Goal: Task Accomplishment & Management: Complete application form

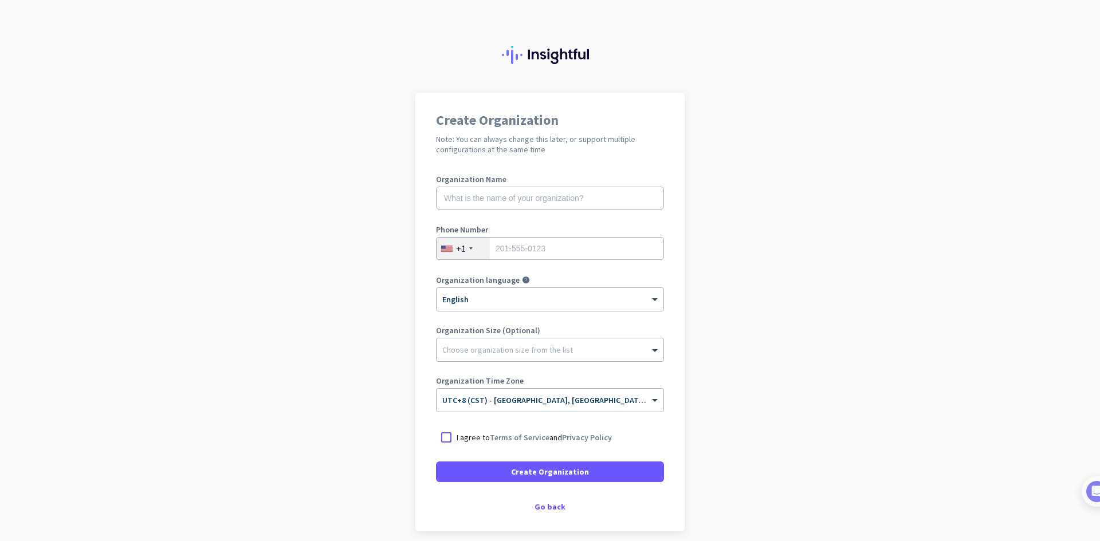
click at [469, 248] on div "+1" at bounding box center [463, 249] width 53 height 22
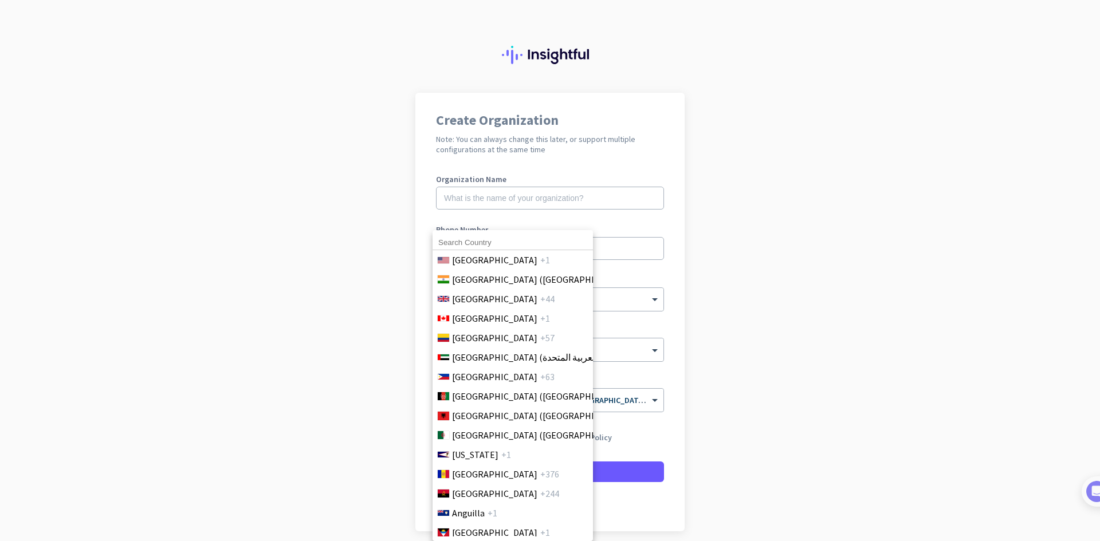
click at [498, 242] on input at bounding box center [513, 242] width 160 height 15
type input "ph"
click at [477, 383] on span "[GEOGRAPHIC_DATA]" at bounding box center [494, 377] width 85 height 14
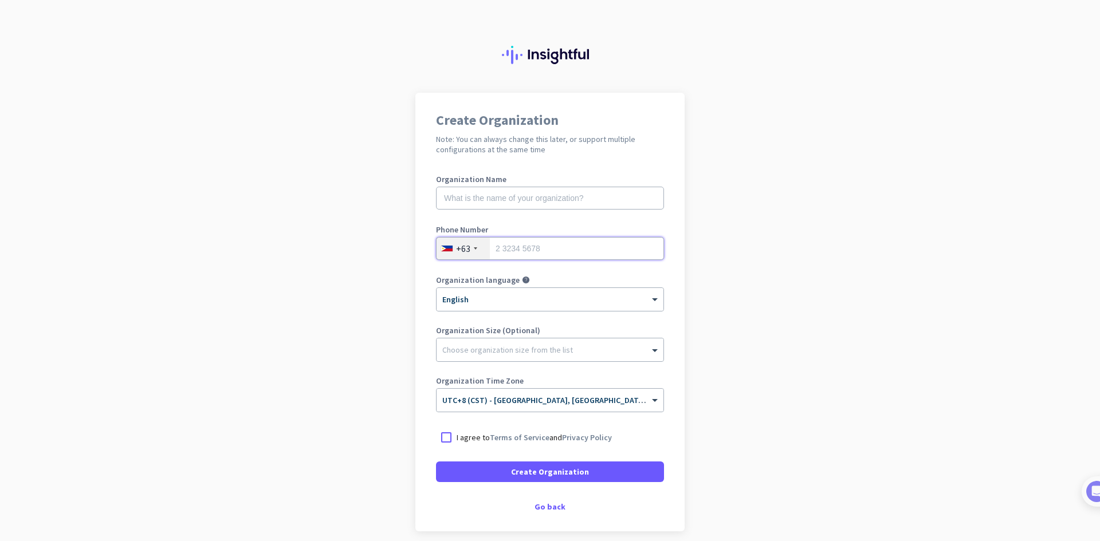
click at [536, 238] on input "tel" at bounding box center [550, 248] width 228 height 23
click at [538, 244] on input "tel" at bounding box center [550, 248] width 228 height 23
type input "9171293050"
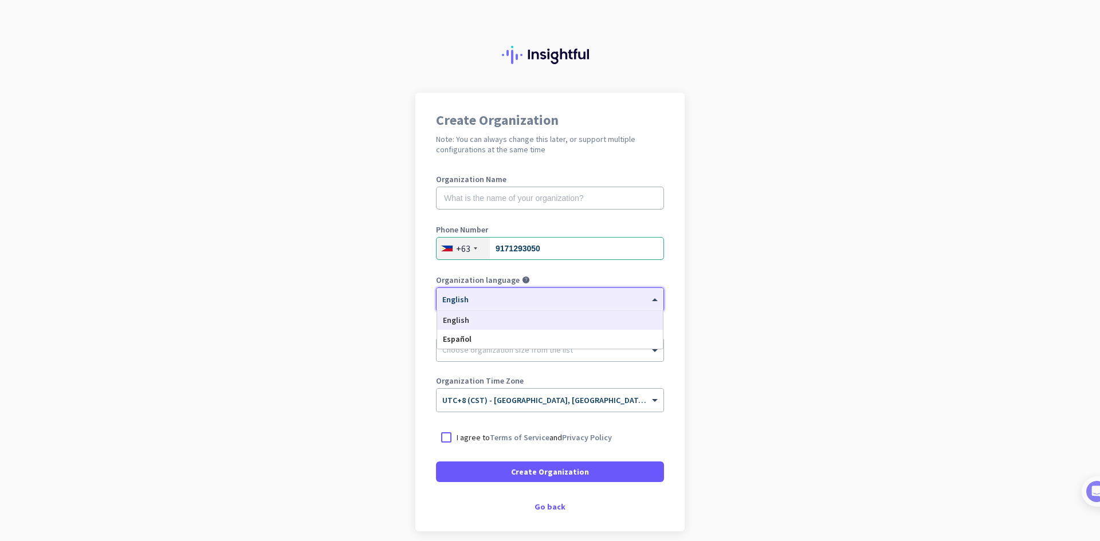
click at [542, 305] on div "× English" at bounding box center [550, 299] width 227 height 23
click at [534, 202] on input "text" at bounding box center [550, 198] width 228 height 23
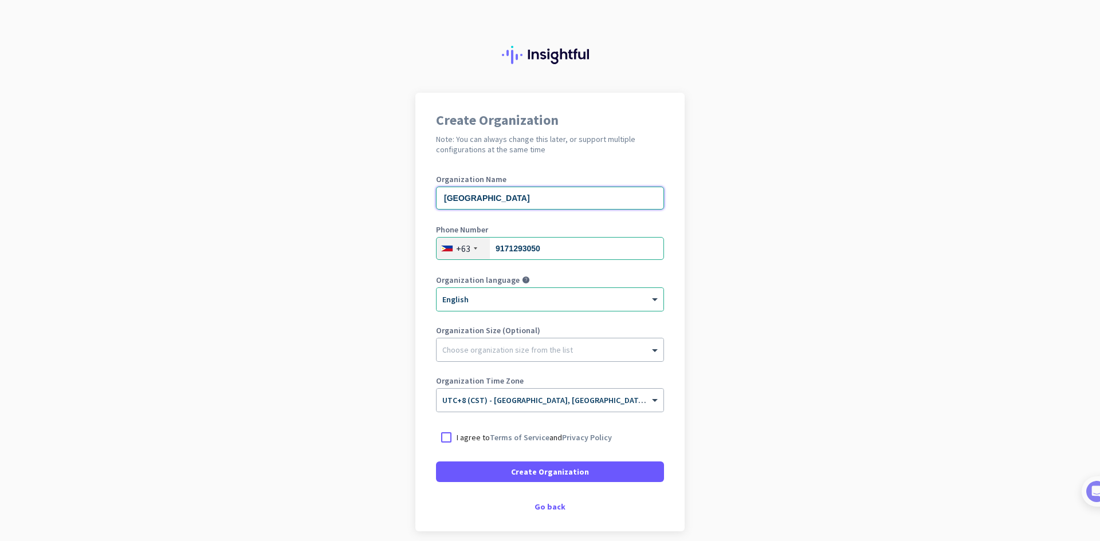
type input "[GEOGRAPHIC_DATA]"
click at [783, 296] on app-onboarding-organization "Create Organization Note: You can always change this later, or support multiple…" at bounding box center [550, 341] width 1100 height 496
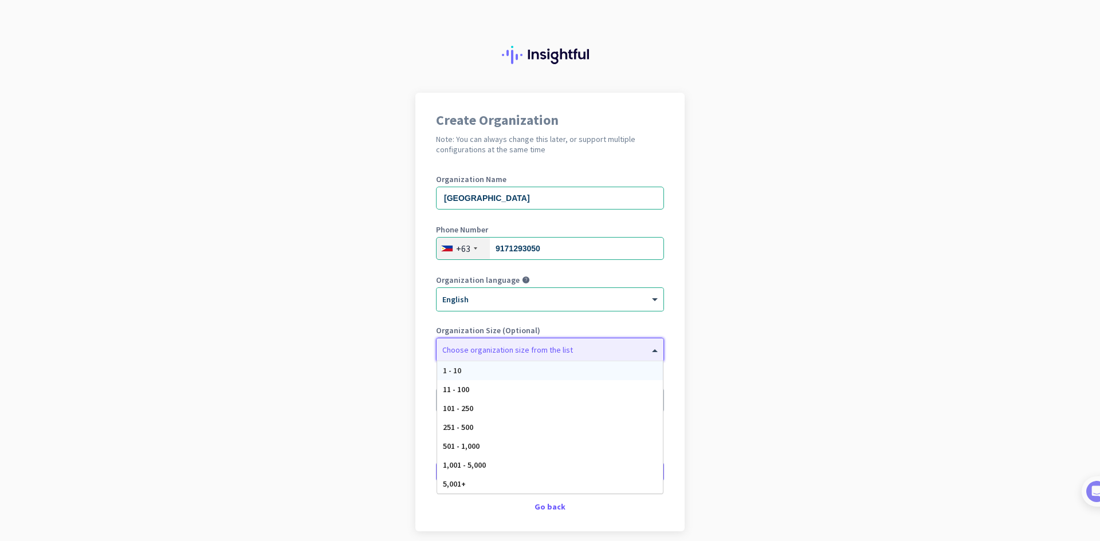
click at [553, 347] on div at bounding box center [550, 346] width 227 height 11
click at [503, 392] on div "11 - 100" at bounding box center [550, 389] width 226 height 19
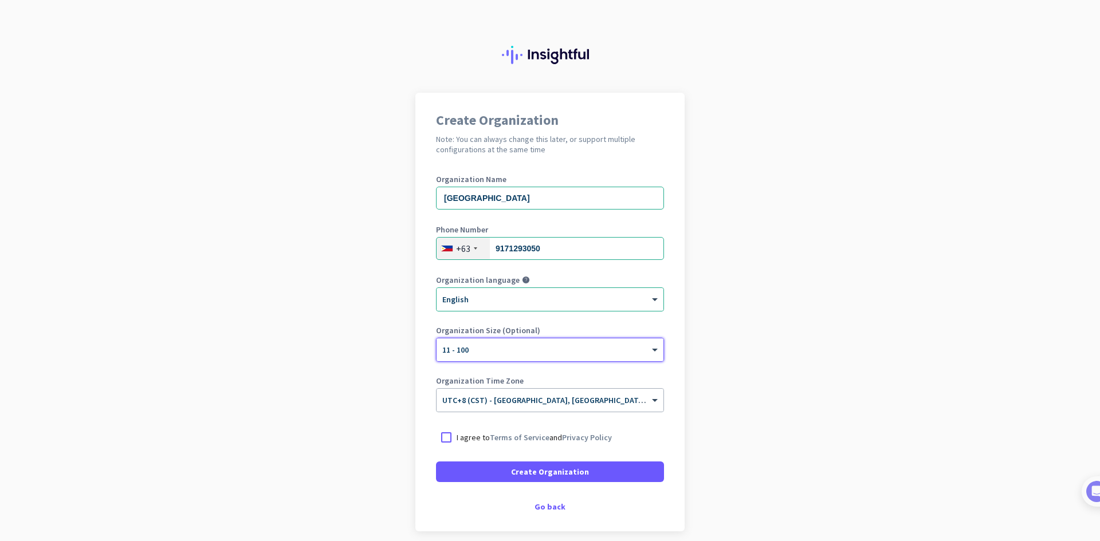
click at [785, 375] on app-onboarding-organization "Create Organization Note: You can always change this later, or support multiple…" at bounding box center [550, 341] width 1100 height 496
click at [651, 400] on span at bounding box center [656, 401] width 14 height 10
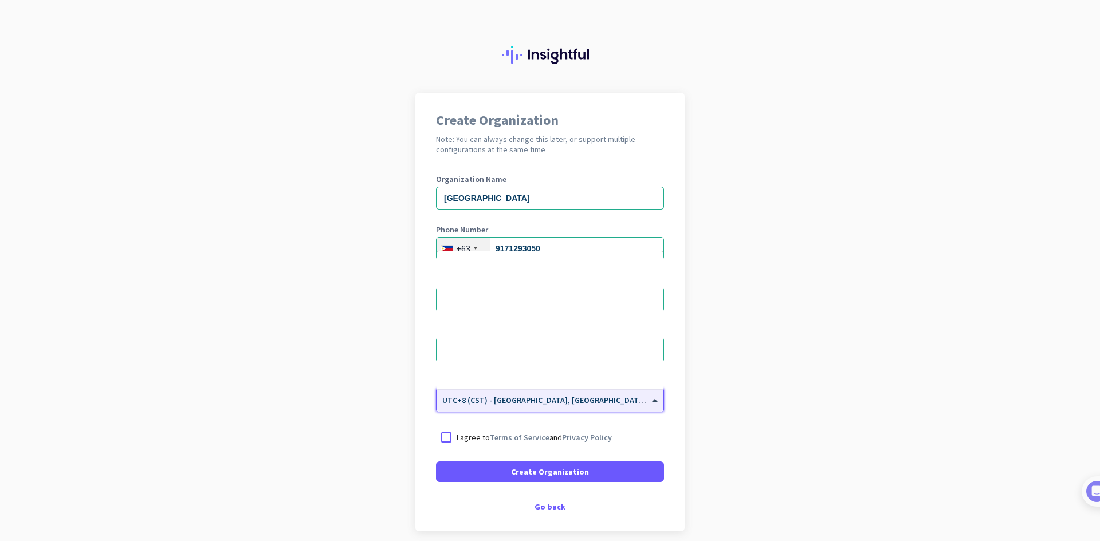
scroll to position [5048, 0]
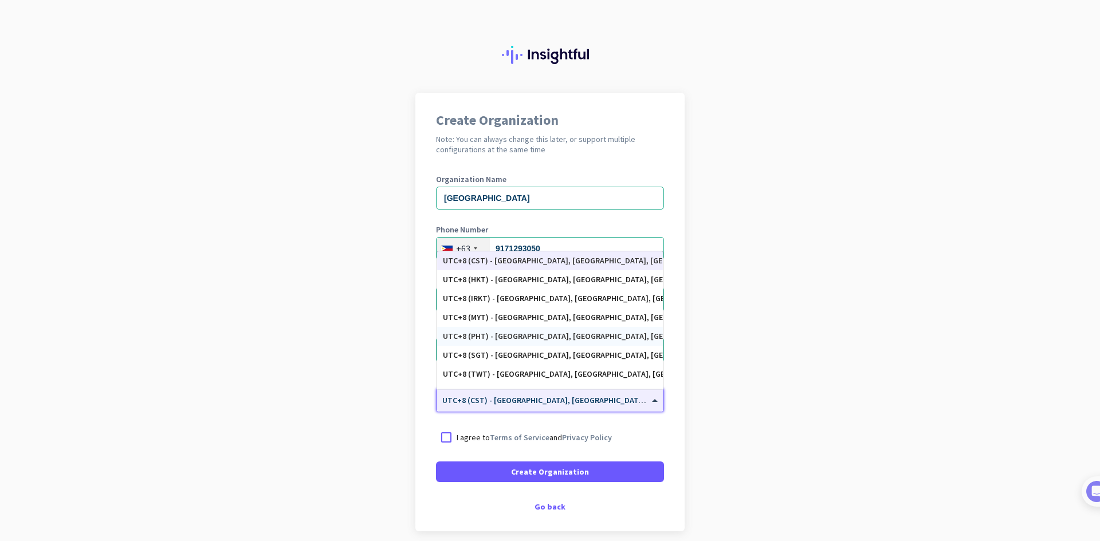
click at [593, 337] on div "UTC+8 (PHT) - [GEOGRAPHIC_DATA], [GEOGRAPHIC_DATA], [GEOGRAPHIC_DATA], [GEOGRAP…" at bounding box center [550, 337] width 214 height 10
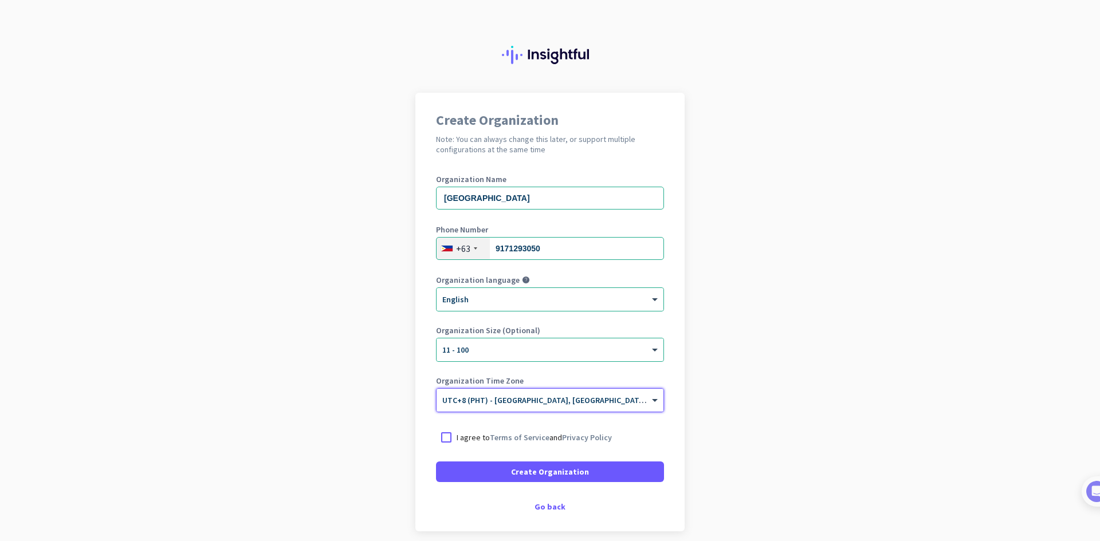
scroll to position [48, 0]
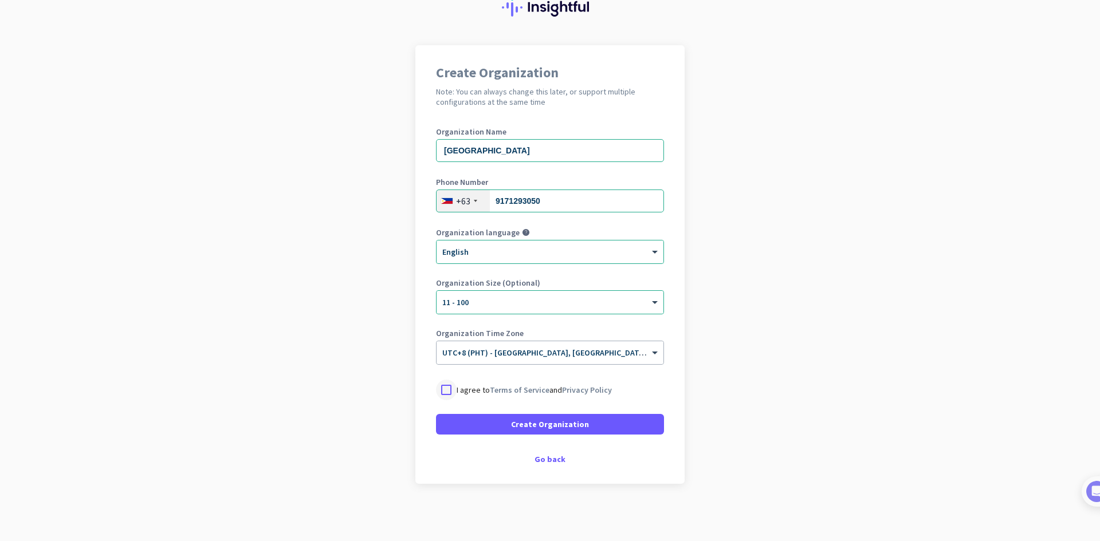
click at [443, 387] on div at bounding box center [446, 390] width 21 height 21
click at [525, 416] on span at bounding box center [550, 424] width 228 height 27
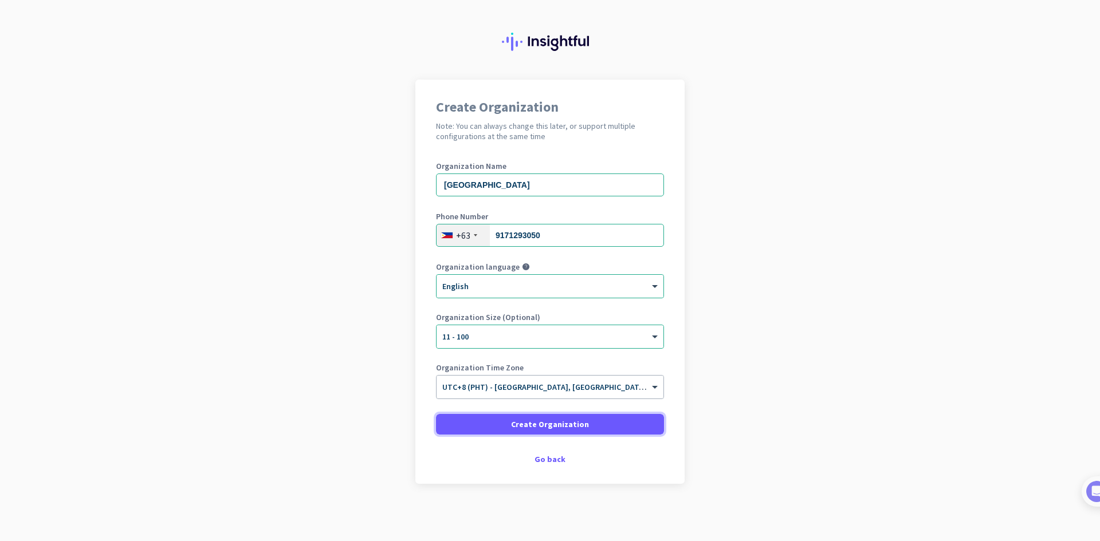
scroll to position [13, 0]
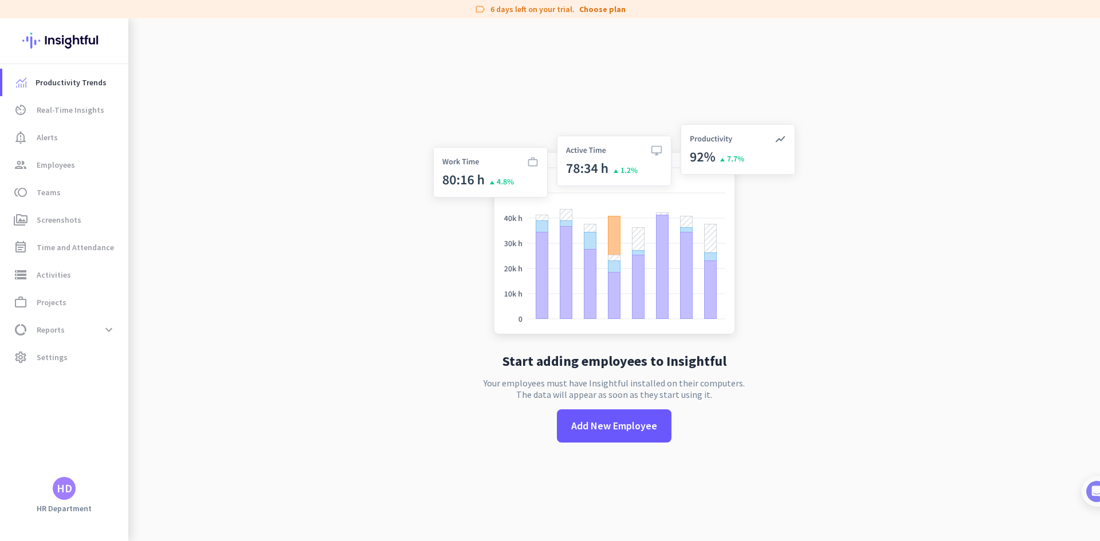
drag, startPoint x: 336, startPoint y: 300, endPoint x: 233, endPoint y: 8, distance: 310.0
click at [331, 288] on app-no-employees "Start adding employees to Insightful Your employees must have Insightful instal…" at bounding box center [614, 288] width 972 height 541
